Goal: Task Accomplishment & Management: Manage account settings

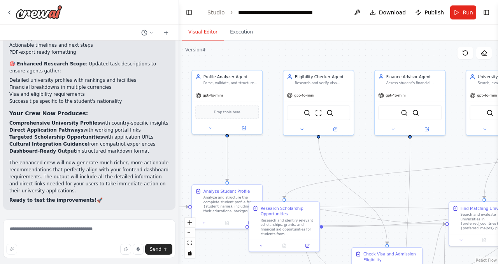
click at [5, 10] on div at bounding box center [89, 12] width 178 height 25
click at [11, 10] on icon at bounding box center [9, 12] width 6 height 6
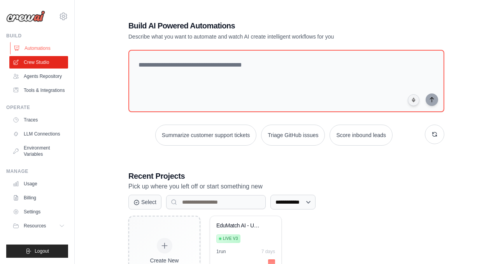
click at [42, 45] on link "Automations" at bounding box center [39, 48] width 59 height 12
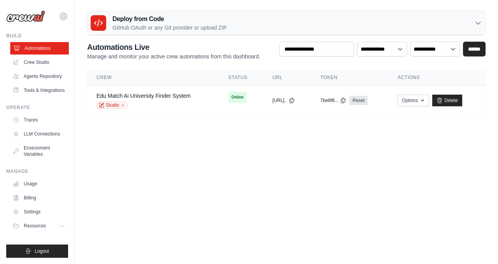
click at [49, 46] on link "Automations" at bounding box center [39, 48] width 59 height 12
click at [191, 102] on div "Edu Match Ai University Finder System Studio" at bounding box center [154, 100] width 117 height 17
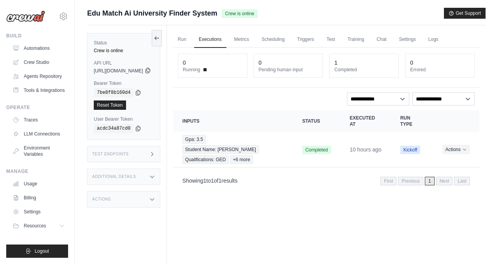
click at [150, 68] on icon at bounding box center [147, 70] width 4 height 5
click at [136, 91] on icon at bounding box center [138, 92] width 6 height 6
click at [47, 150] on link "Environment Variables" at bounding box center [39, 151] width 59 height 19
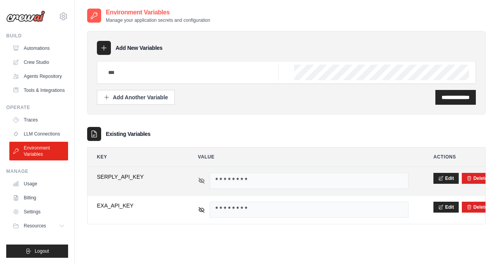
click at [202, 179] on icon at bounding box center [201, 180] width 7 height 7
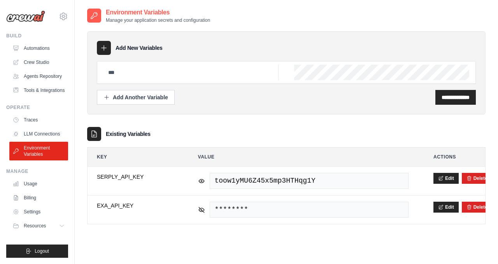
scroll to position [16, 0]
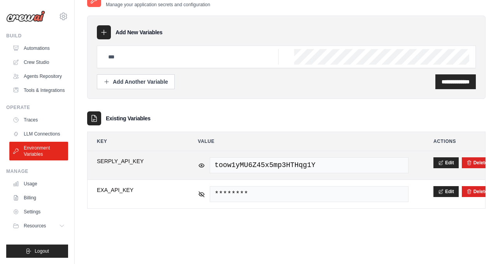
click at [349, 166] on span "toow1yMU6Z45x5mp3HTHqg1Y" at bounding box center [309, 165] width 199 height 16
drag, startPoint x: 331, startPoint y: 164, endPoint x: 204, endPoint y: 164, distance: 126.8
click at [204, 164] on div "toow1yMU6Z45x5mp3HTHqg1Y" at bounding box center [303, 165] width 211 height 16
copy span "toow1yMU6Z45x5mp3HTHqg1Y"
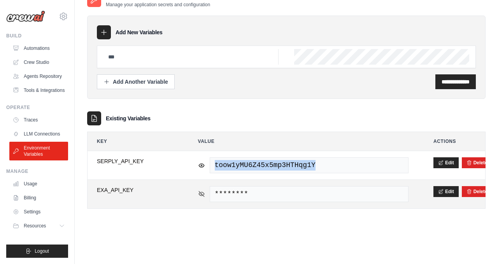
click at [201, 195] on icon at bounding box center [201, 193] width 5 height 3
click at [199, 195] on icon at bounding box center [201, 193] width 7 height 7
